Goal: Navigation & Orientation: Find specific page/section

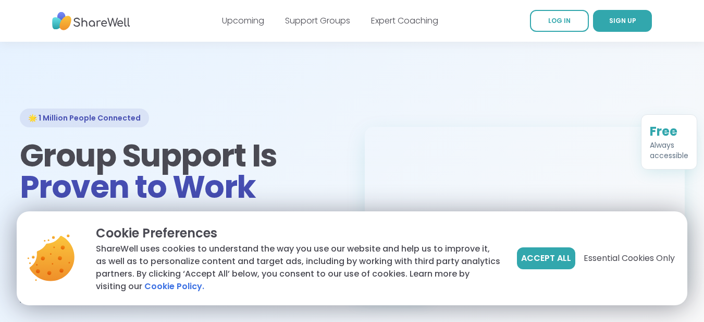
click at [570, 26] on link "LOG IN" at bounding box center [559, 21] width 59 height 22
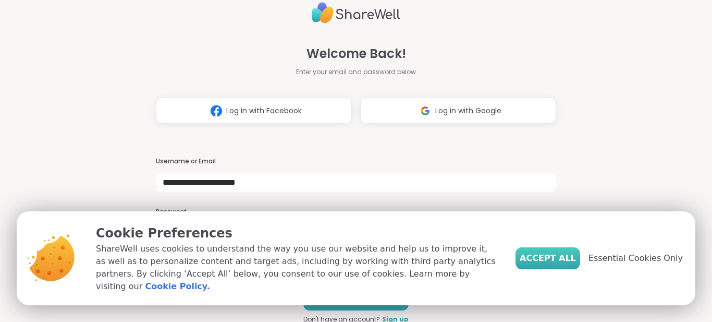
drag, startPoint x: 0, startPoint y: 0, endPoint x: 569, endPoint y: 264, distance: 627.2
click at [569, 264] on span "Accept All" at bounding box center [548, 258] width 56 height 13
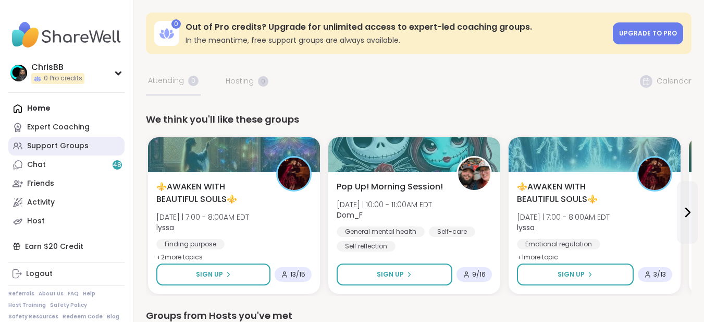
click at [68, 143] on div "Support Groups" at bounding box center [58, 146] width 62 height 10
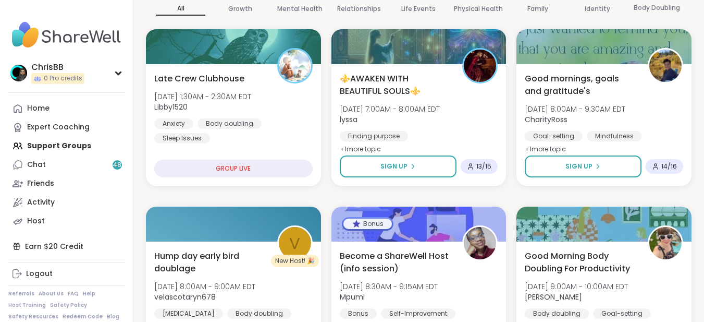
scroll to position [156, 0]
